Goal: Task Accomplishment & Management: Manage account settings

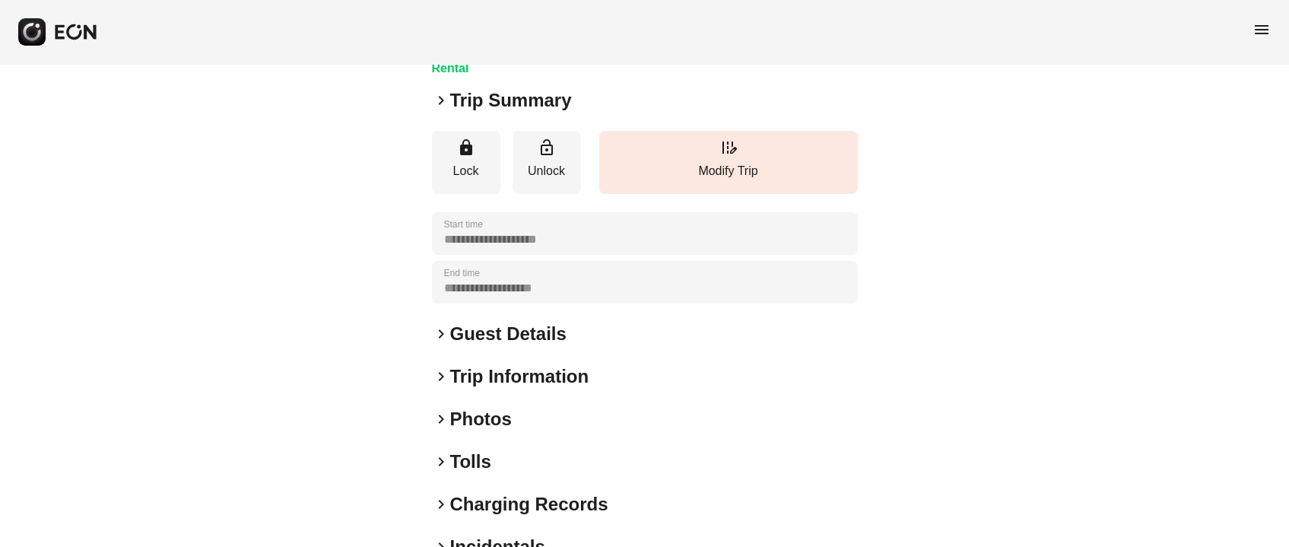
scroll to position [211, 0]
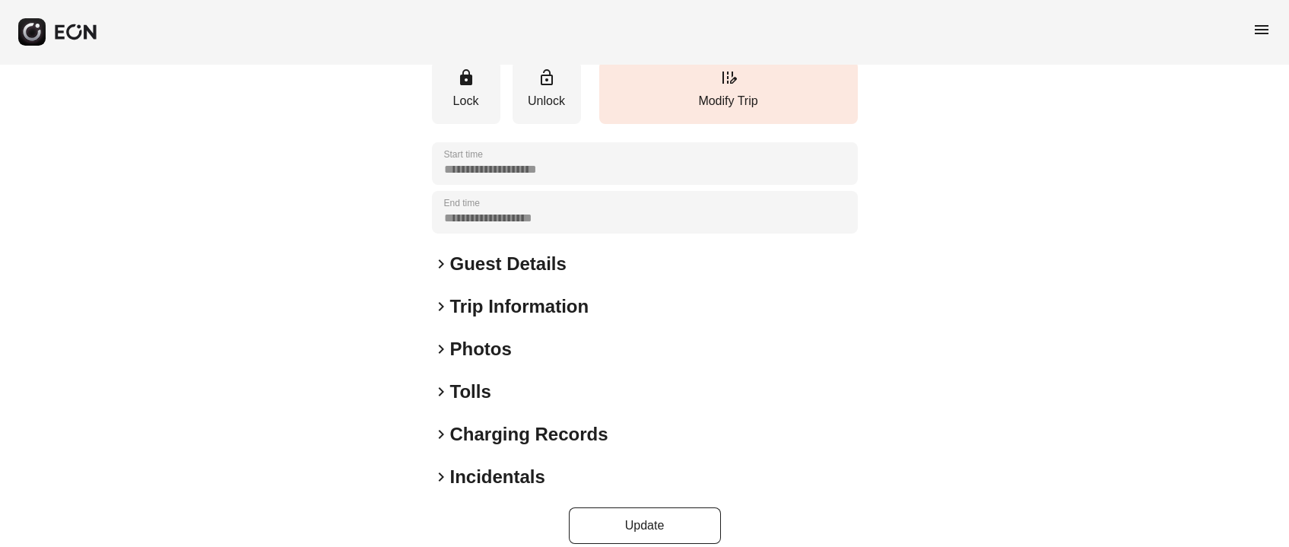
click at [457, 337] on h2 "Photos" at bounding box center [481, 349] width 62 height 24
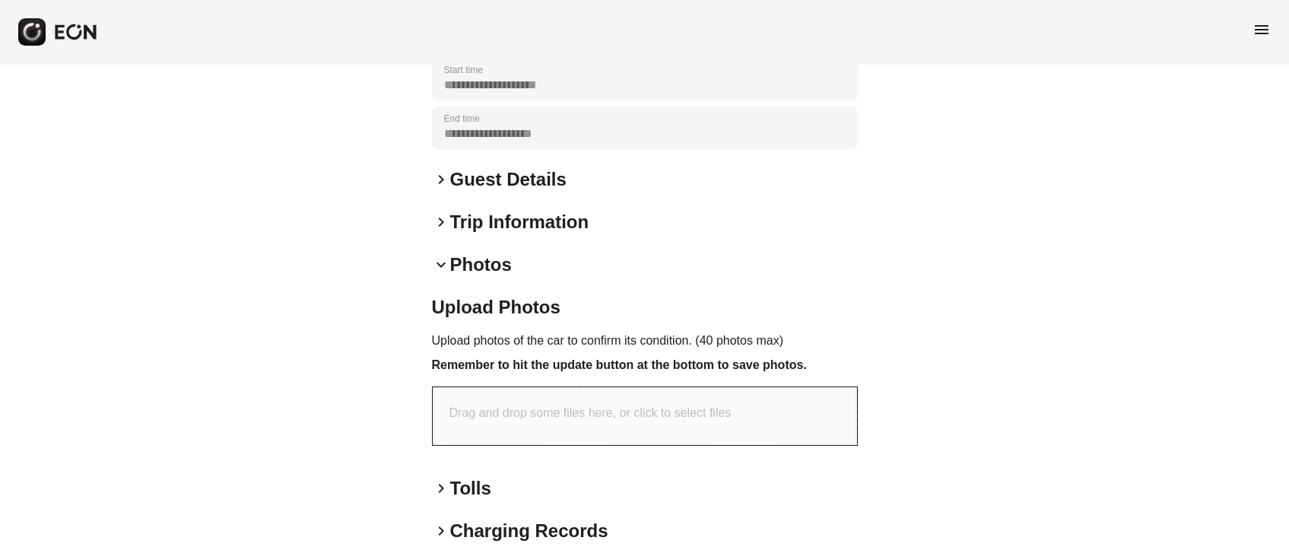
scroll to position [325, 0]
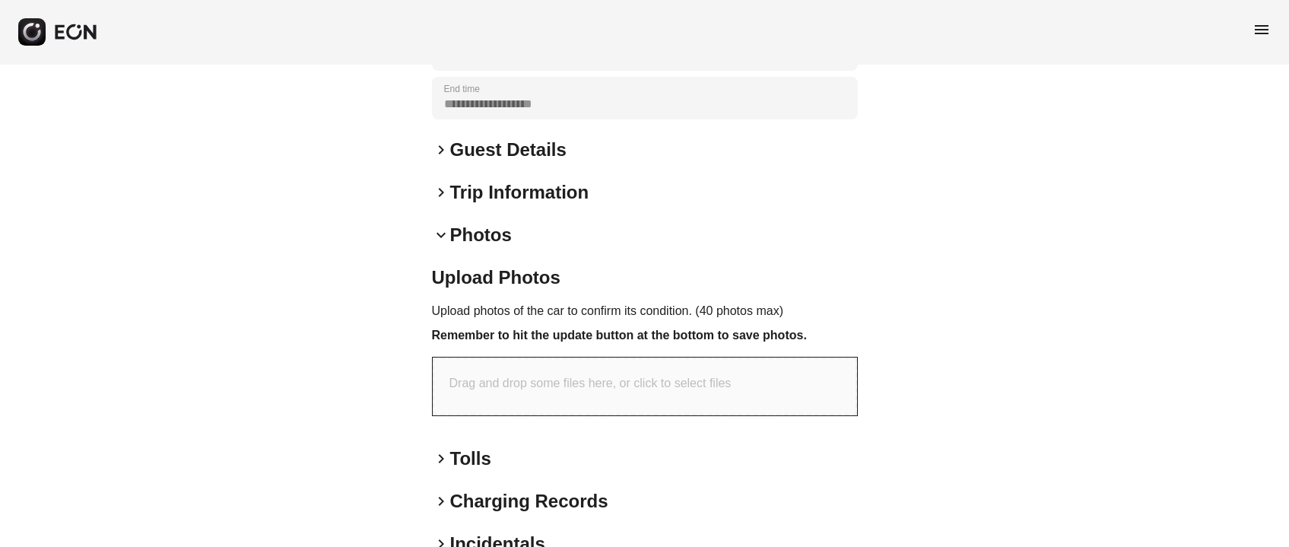
click at [509, 401] on div "Upload Photos Upload photos of the car to confirm its condition. (40 photos max…" at bounding box center [645, 346] width 426 height 163
click at [512, 392] on div "Drag and drop some files here, or click to select files" at bounding box center [645, 386] width 424 height 58
type input "**********"
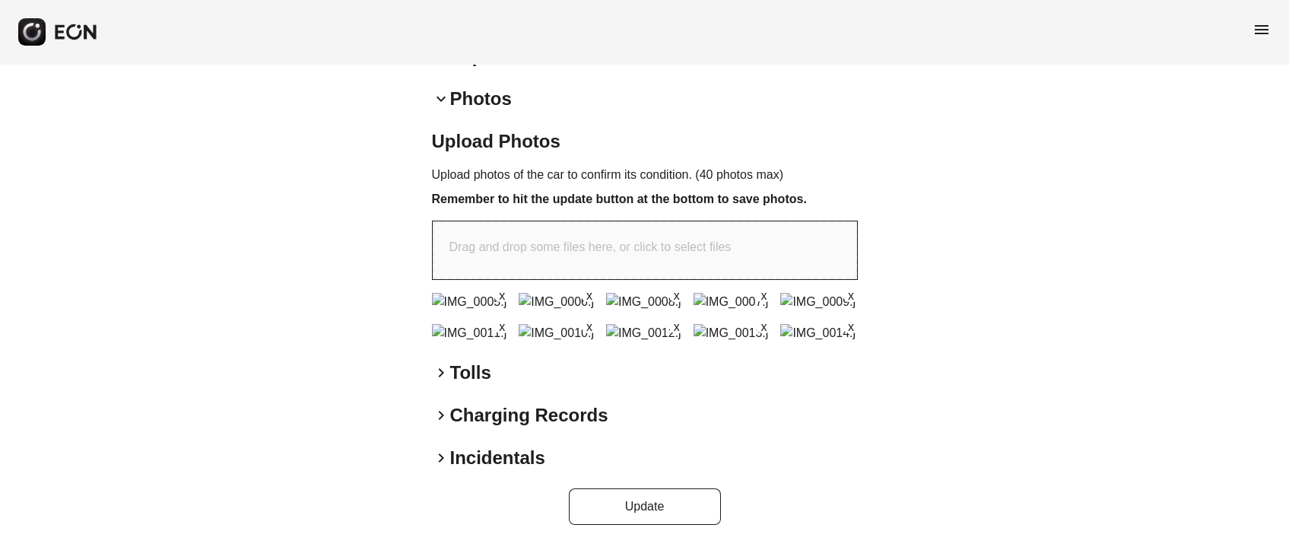
scroll to position [721, 0]
click at [605, 519] on button "Update" at bounding box center [645, 506] width 152 height 36
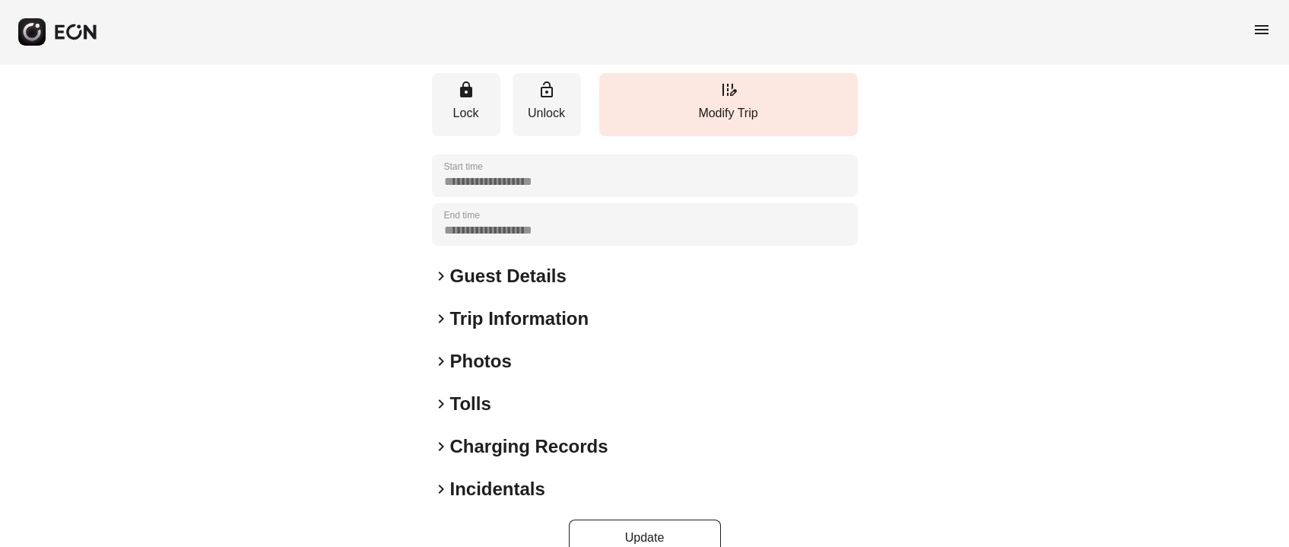
scroll to position [211, 0]
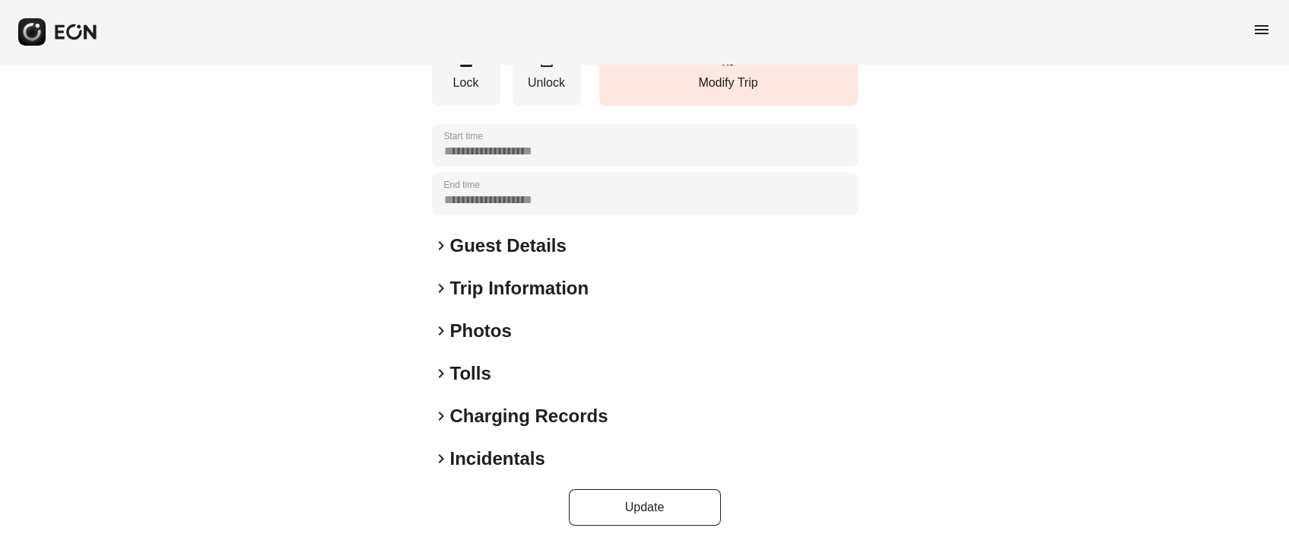
click at [454, 340] on h2 "Photos" at bounding box center [481, 331] width 62 height 24
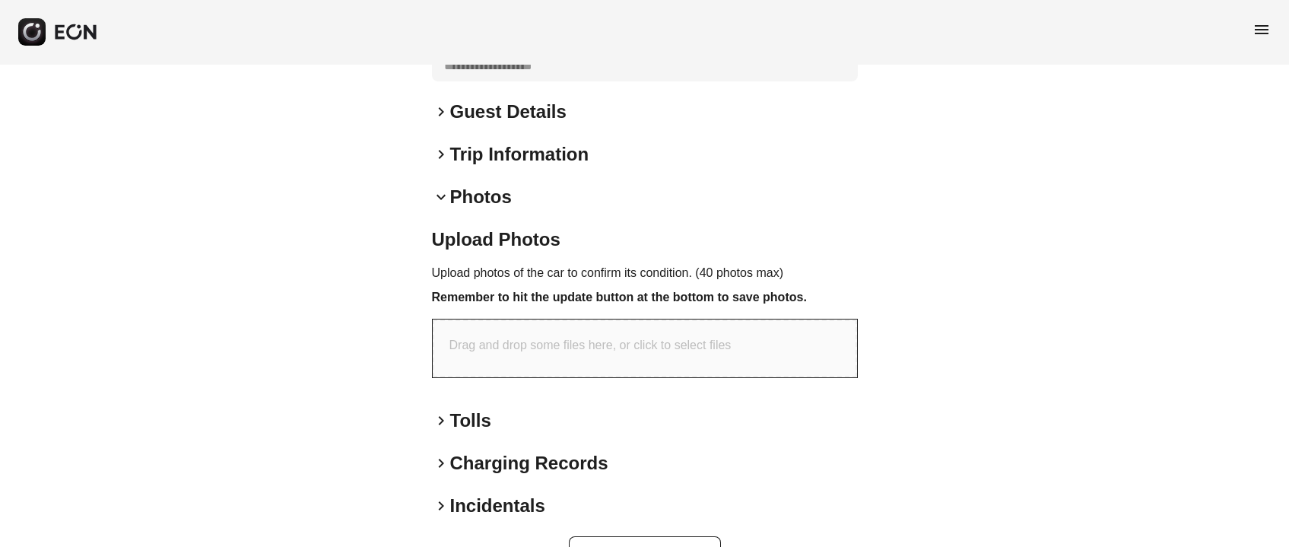
scroll to position [392, 0]
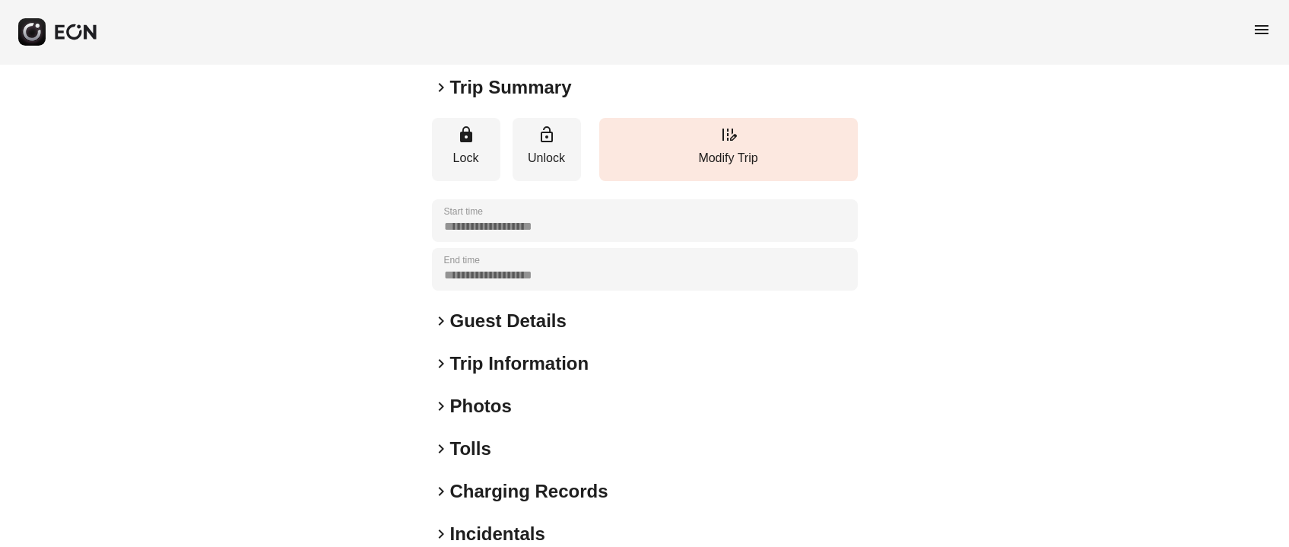
scroll to position [211, 0]
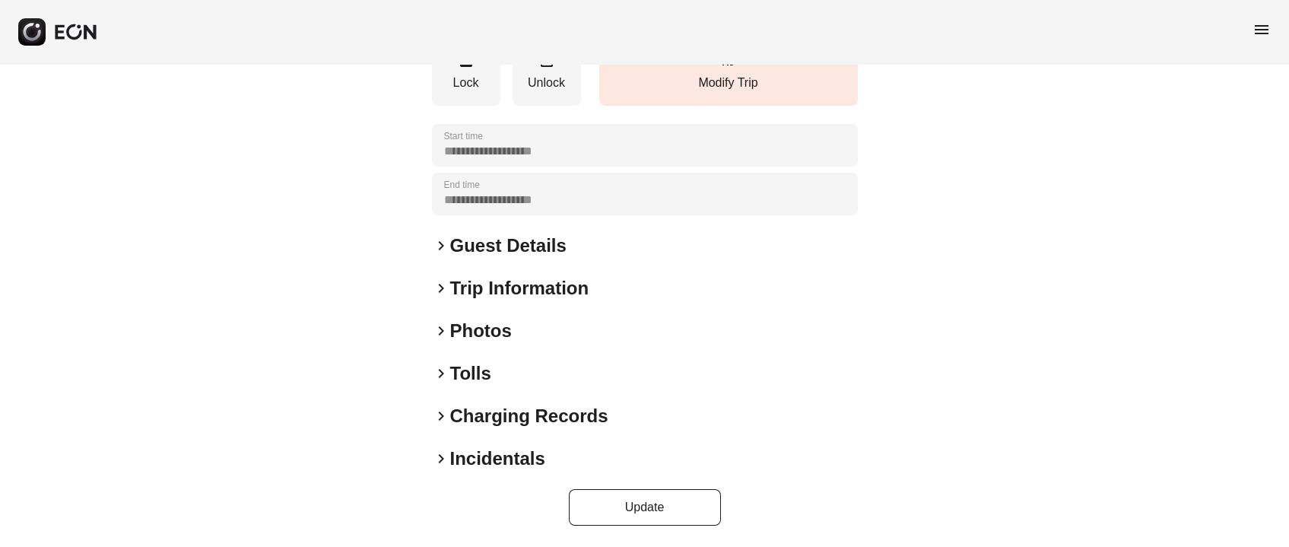
click at [484, 329] on h2 "Photos" at bounding box center [481, 331] width 62 height 24
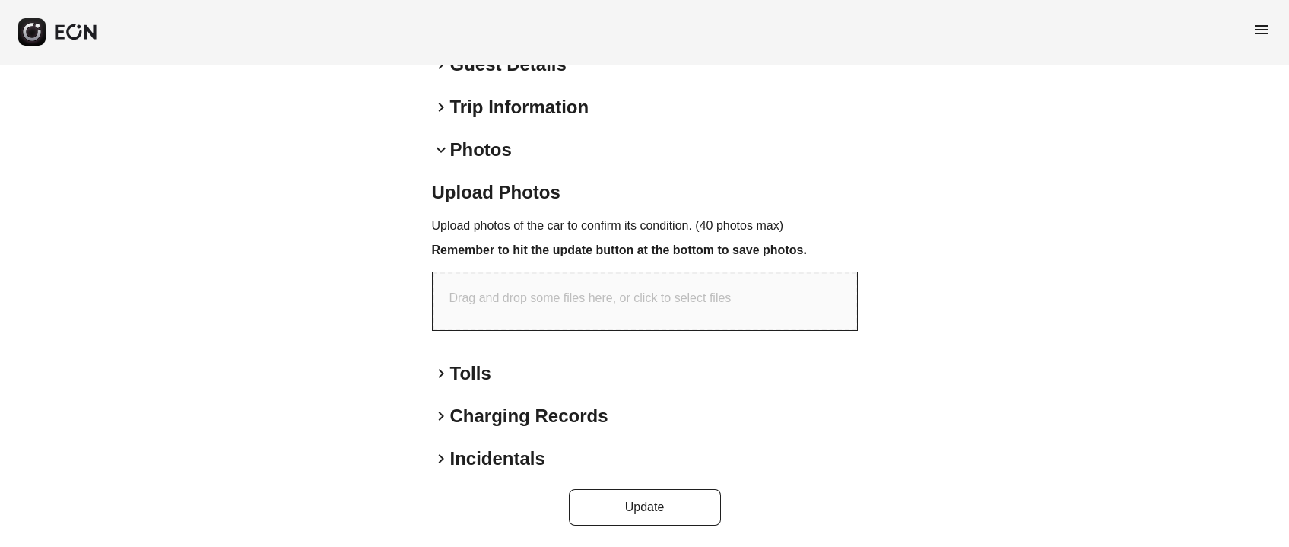
scroll to position [0, 0]
